Goal: Find specific page/section: Find specific page/section

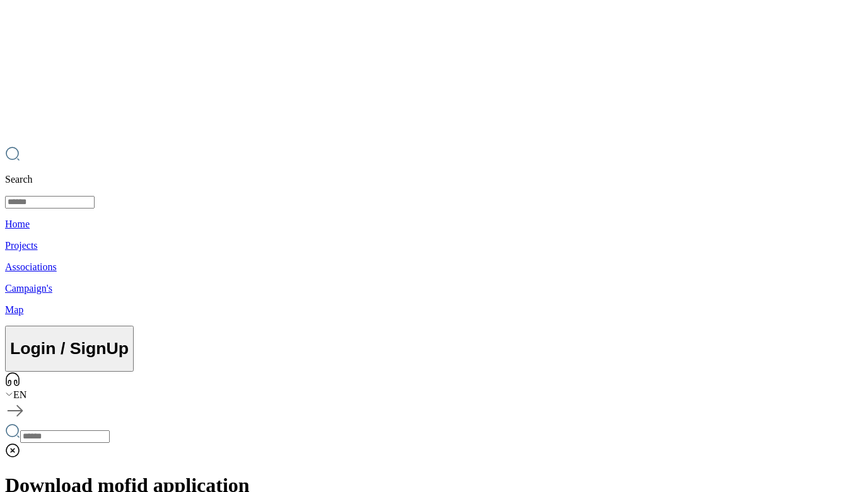
scroll to position [233, 0]
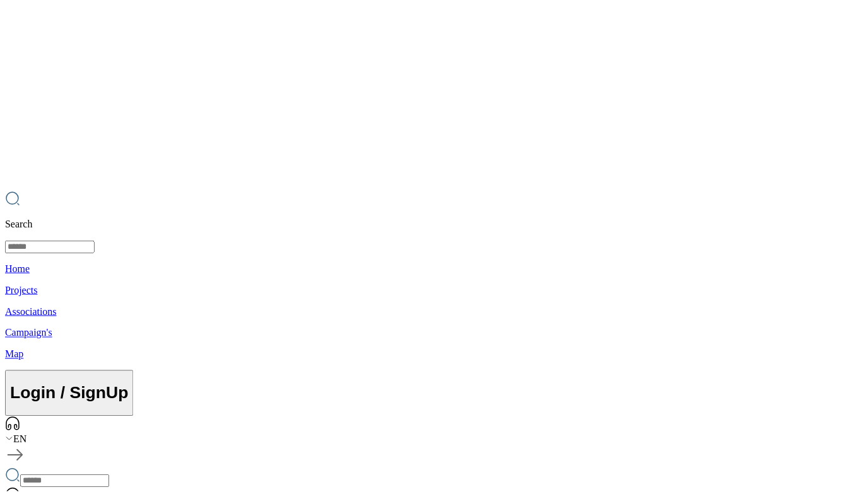
scroll to position [233, 0]
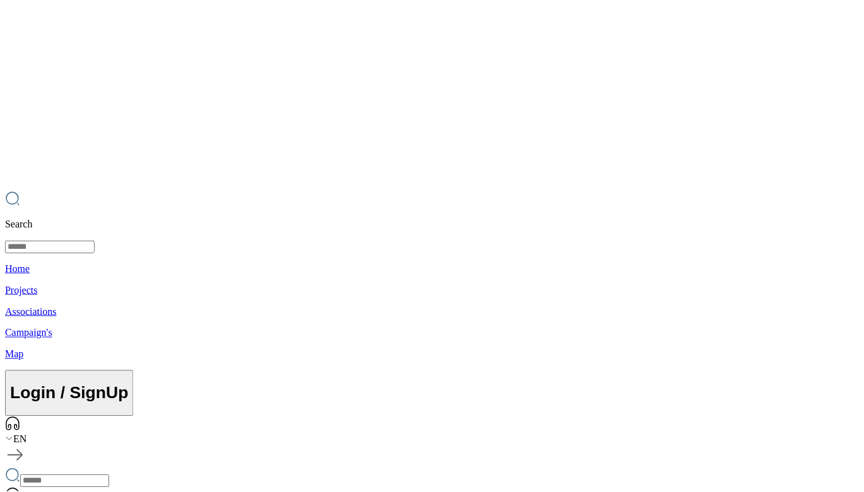
scroll to position [233, 0]
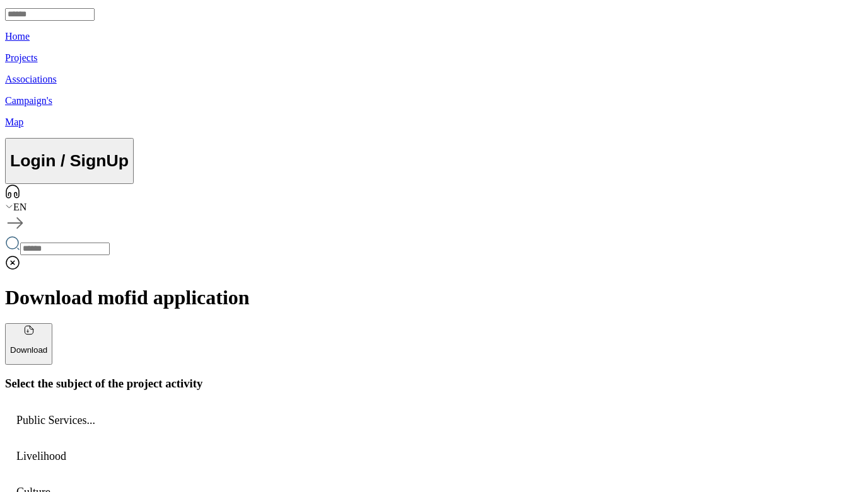
click at [54, 403] on div at bounding box center [55, 403] width 79 height 0
